Goal: Transaction & Acquisition: Obtain resource

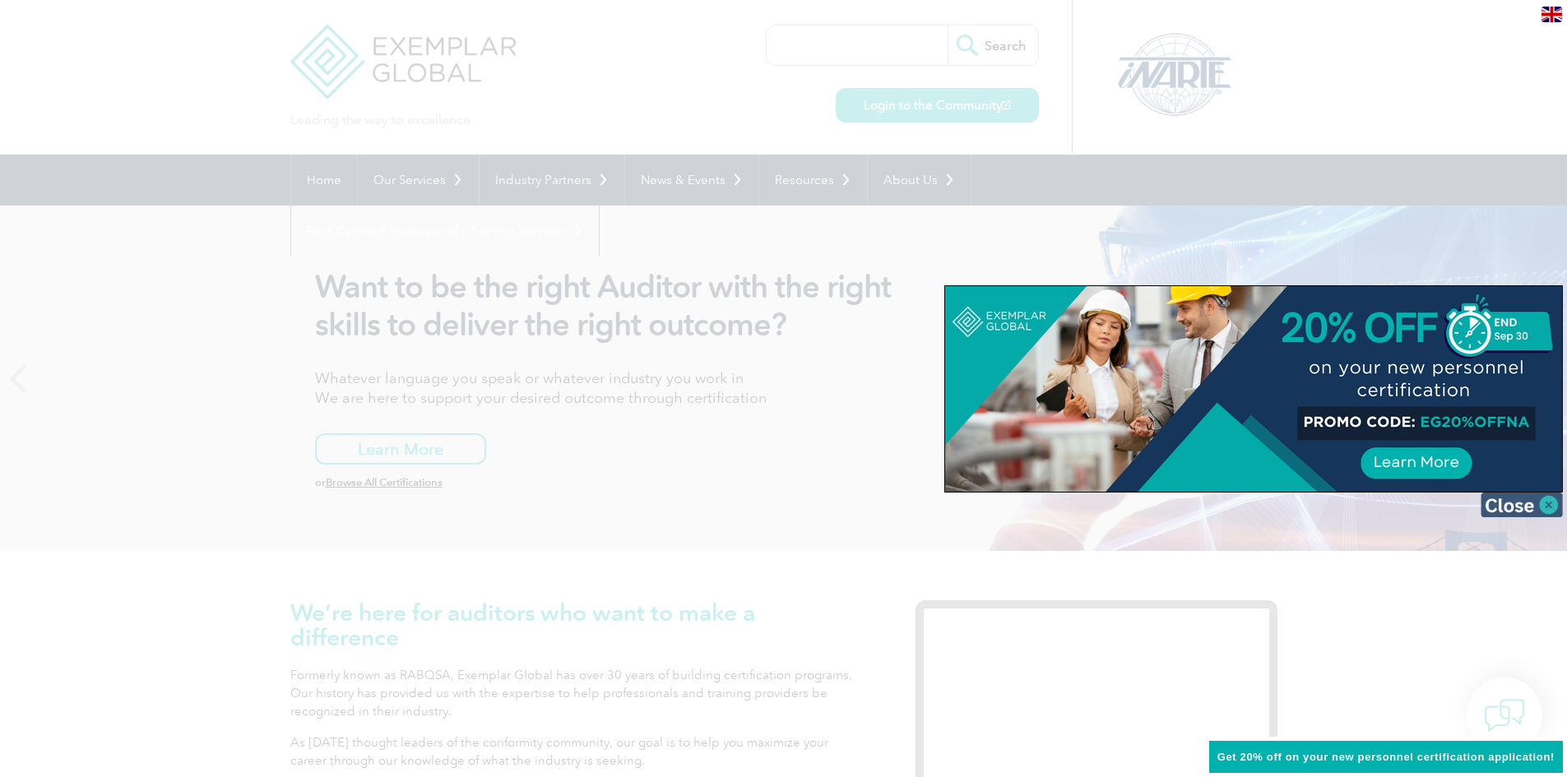
click at [1529, 503] on img at bounding box center [1521, 505] width 82 height 25
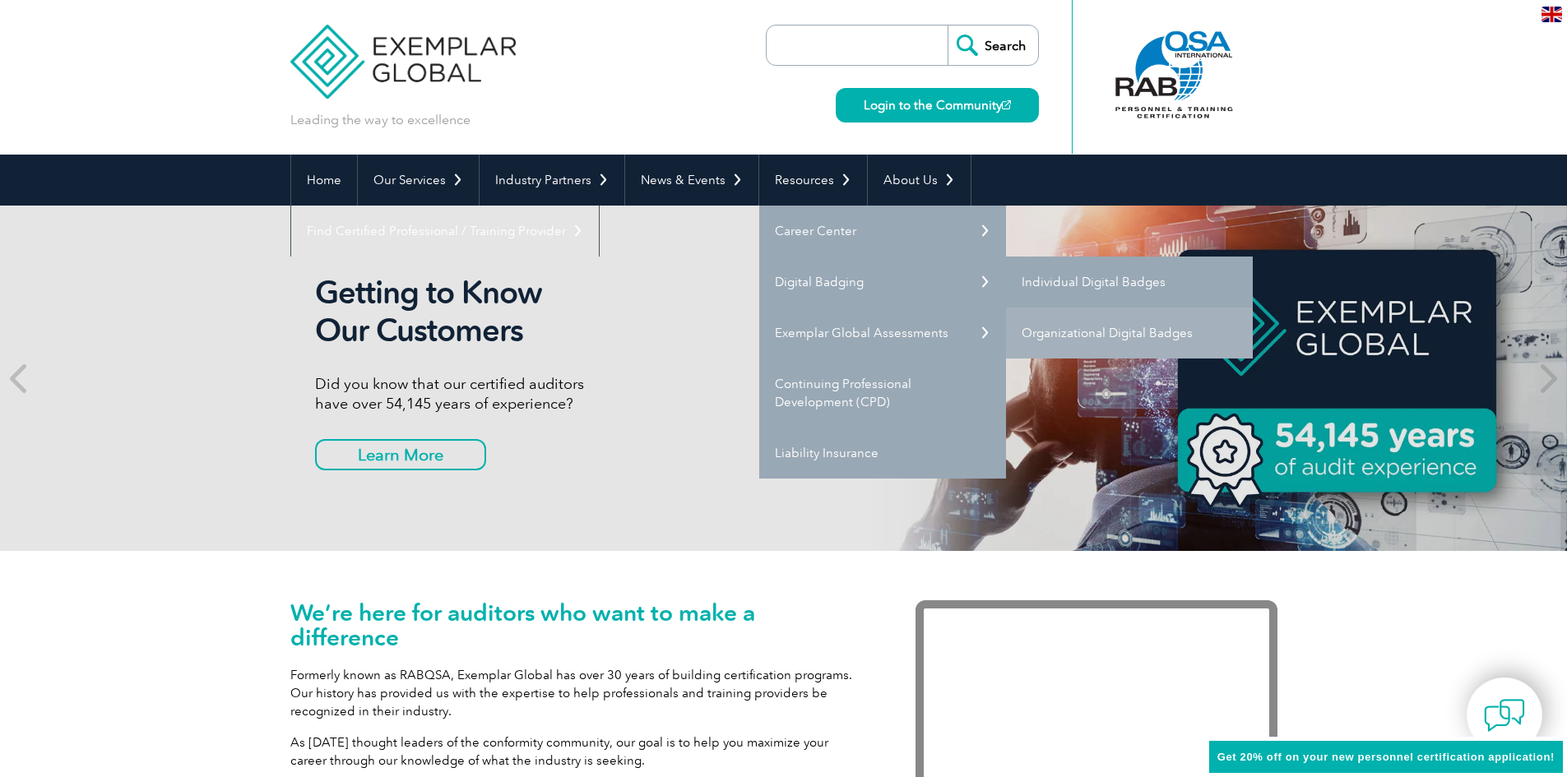
click at [1156, 294] on link "Individual Digital Badges" at bounding box center [1129, 282] width 247 height 51
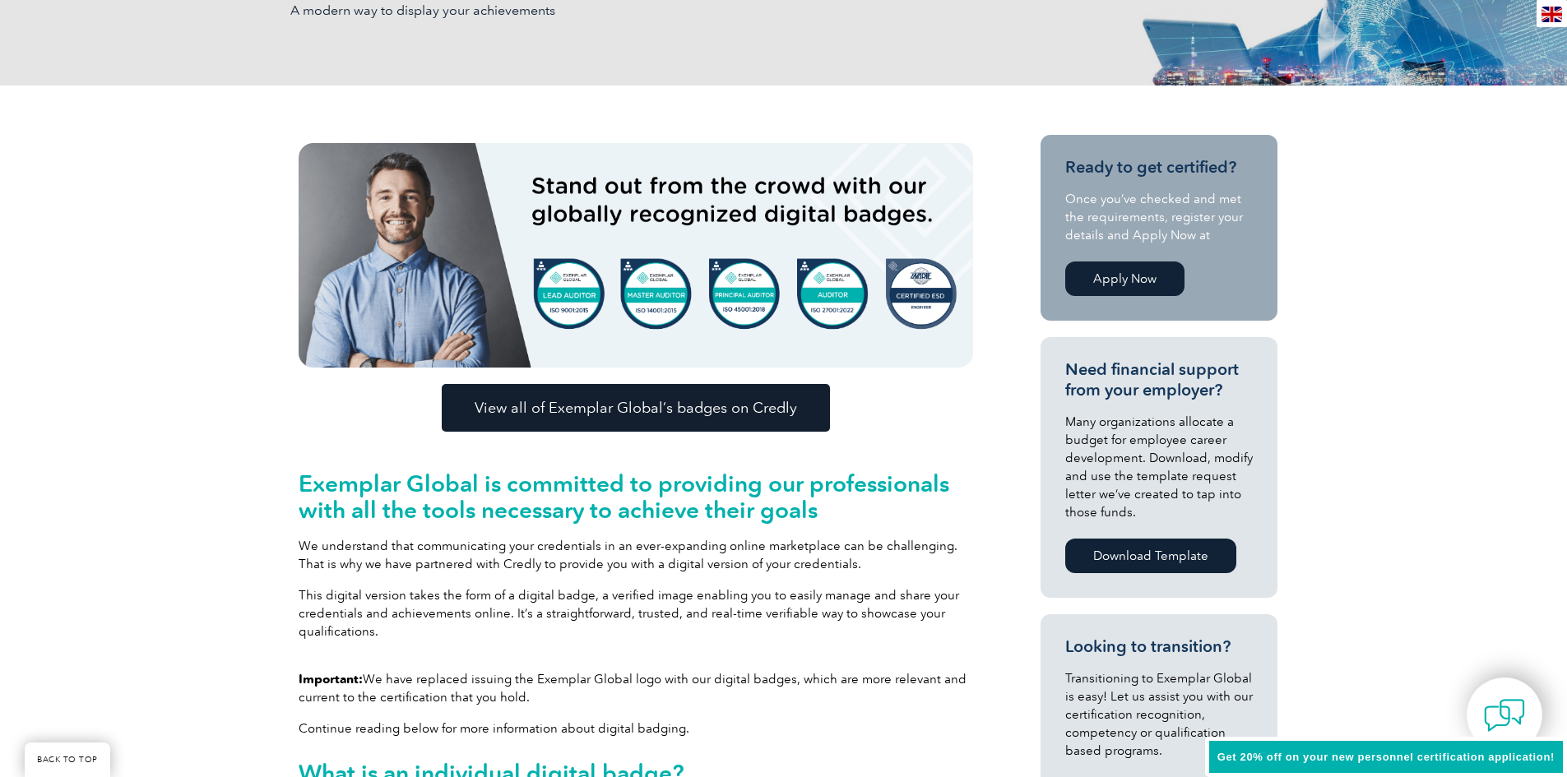
scroll to position [329, 0]
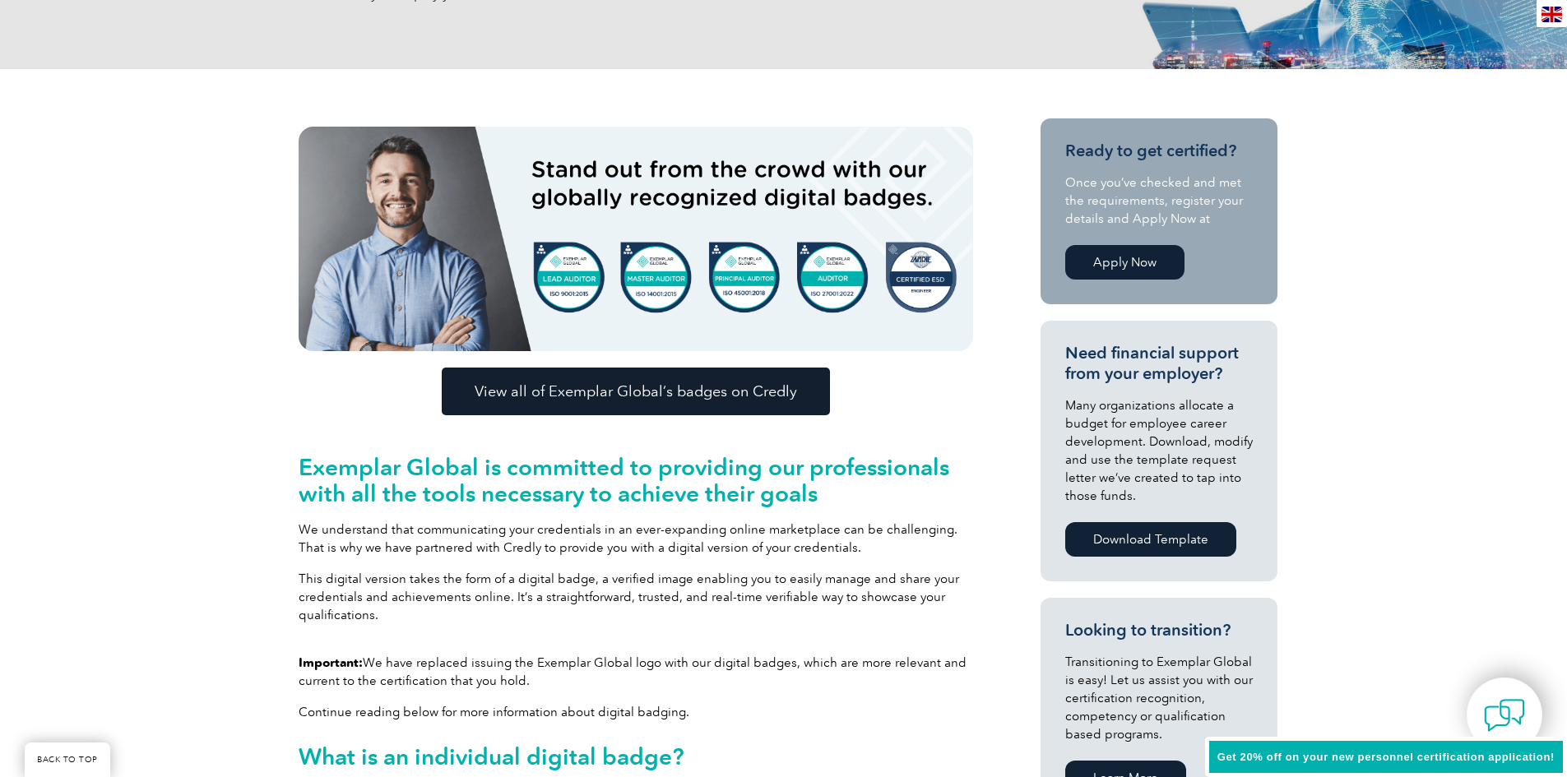
click at [1141, 277] on link "Apply Now" at bounding box center [1124, 262] width 119 height 35
